Goal: Information Seeking & Learning: Find specific fact

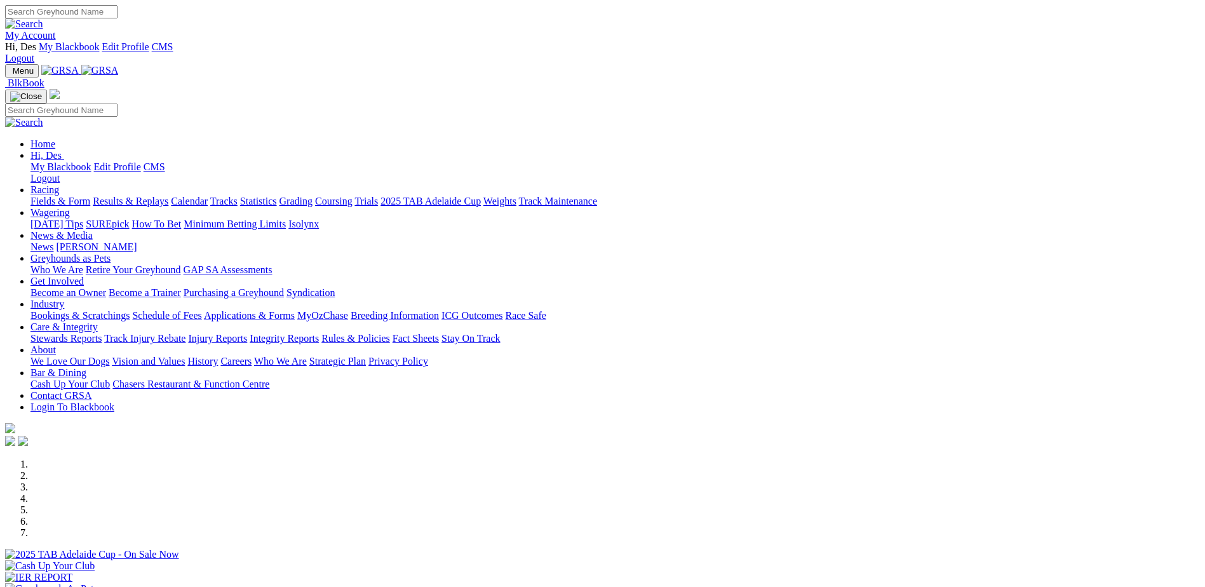
click at [59, 184] on link "Racing" at bounding box center [44, 189] width 29 height 11
click at [168, 196] on link "Results & Replays" at bounding box center [131, 201] width 76 height 11
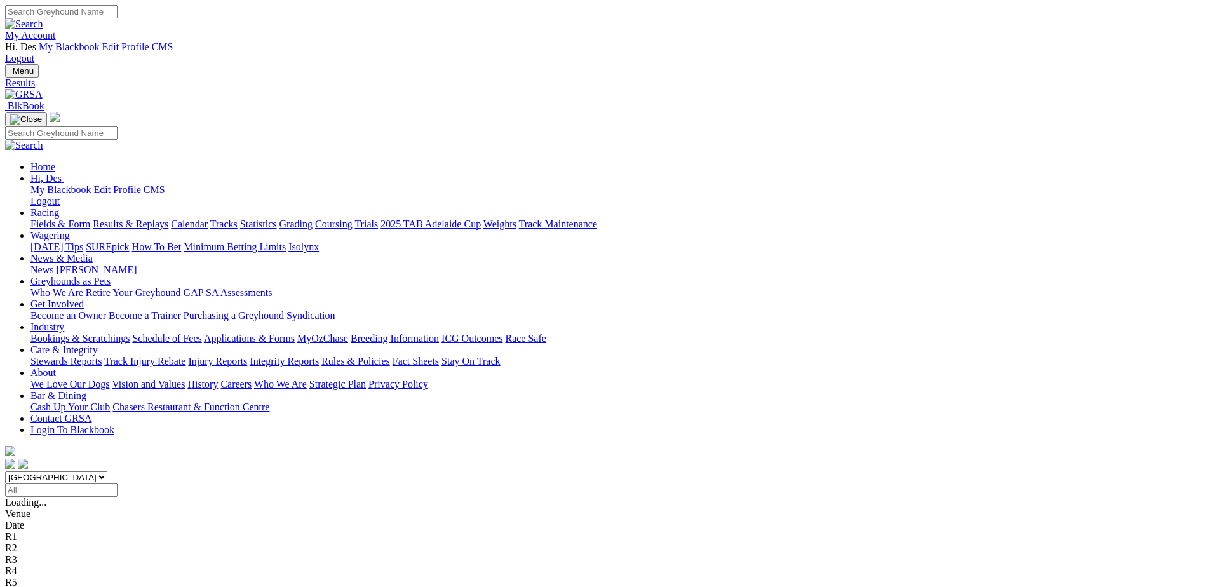
click at [118, 483] on input "Select date" at bounding box center [61, 489] width 112 height 13
type input "Thursday, 31 Jul 2025"
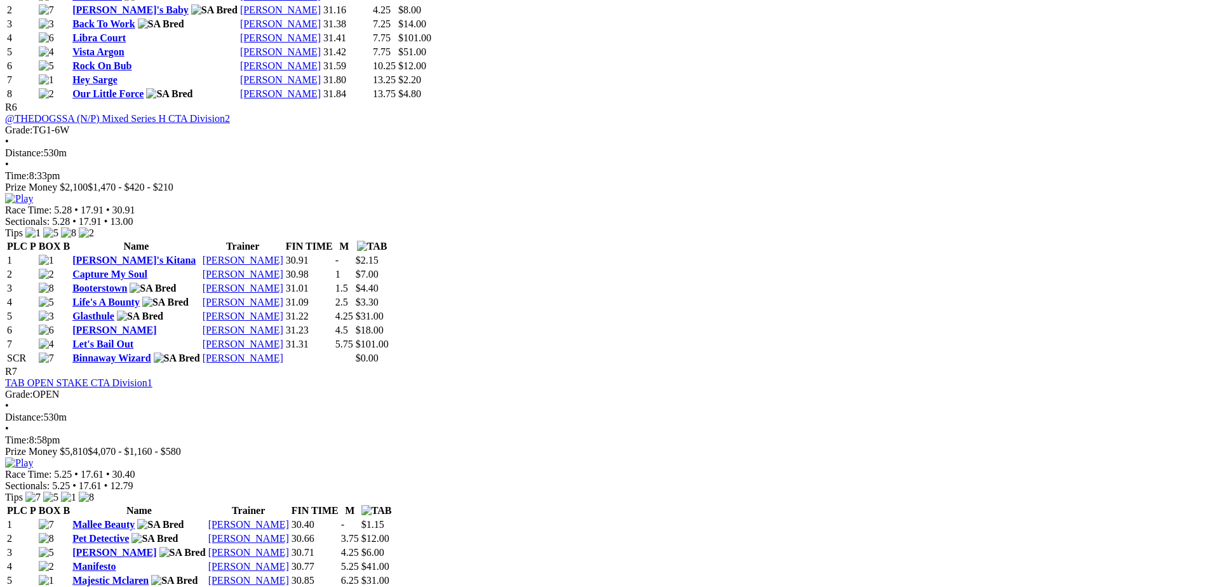
scroll to position [1588, 0]
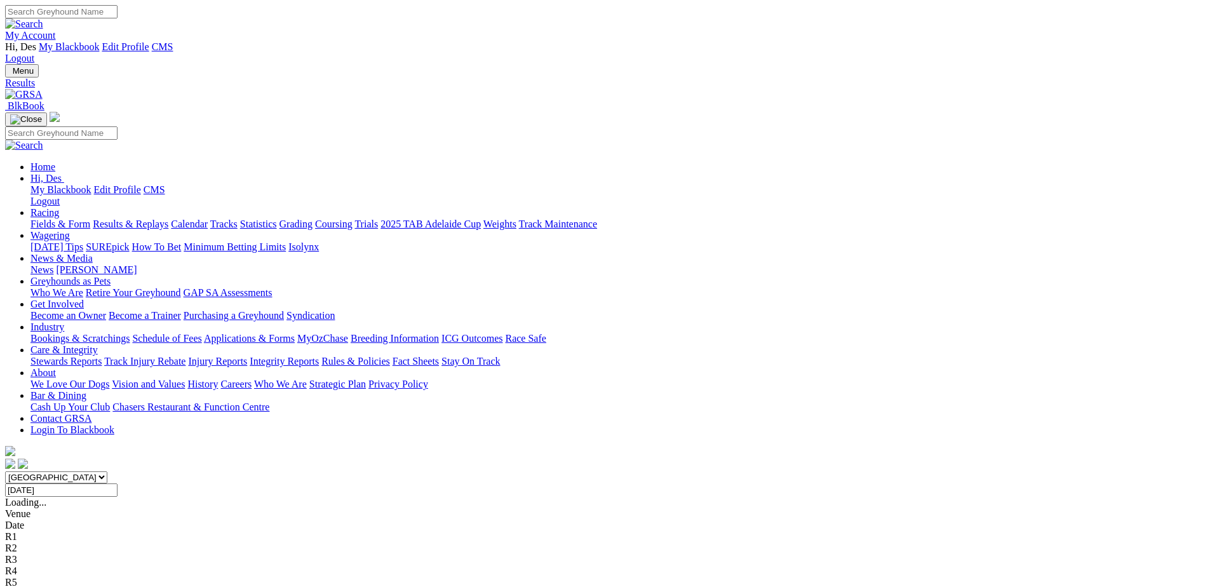
click at [118, 483] on input "[DATE]" at bounding box center [61, 489] width 112 height 13
type input "Thursday, 24 Jul 2025"
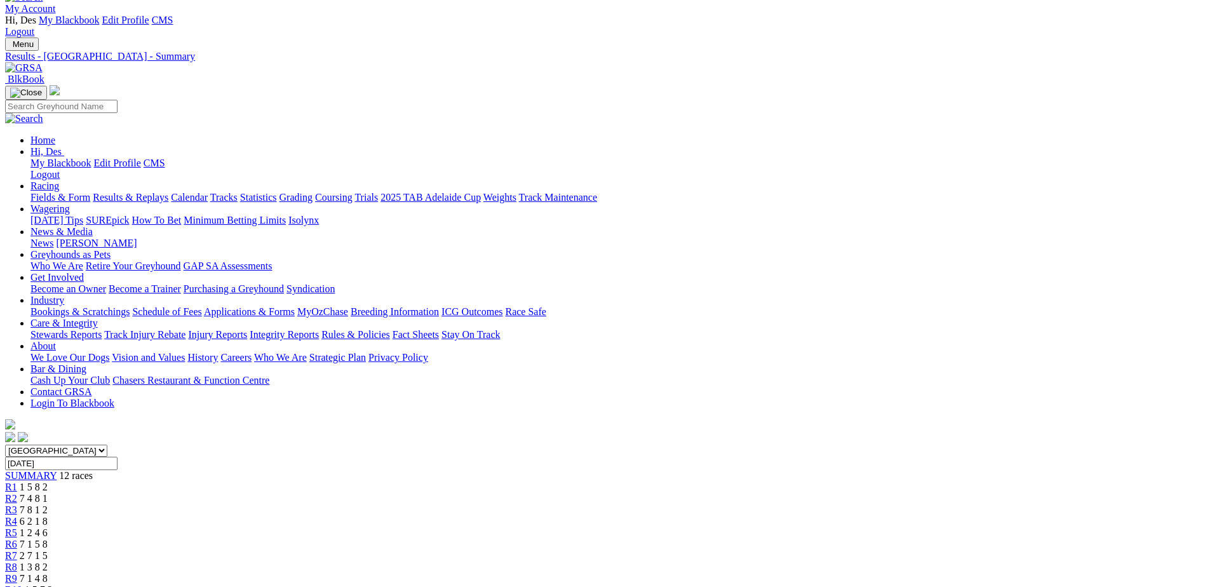
scroll to position [51, 0]
